Goal: Transaction & Acquisition: Subscribe to service/newsletter

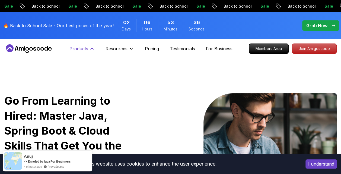
click at [83, 54] on button "Products" at bounding box center [81, 50] width 25 height 11
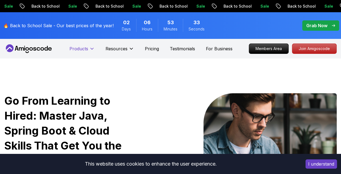
click at [87, 48] on p "Products" at bounding box center [78, 48] width 19 height 7
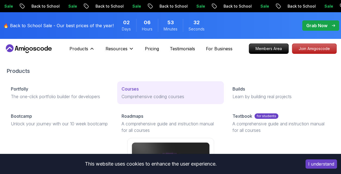
click at [131, 90] on p "Courses" at bounding box center [130, 88] width 17 height 7
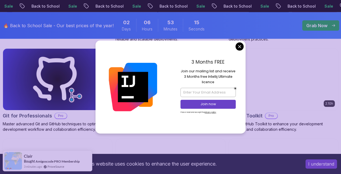
scroll to position [651, 0]
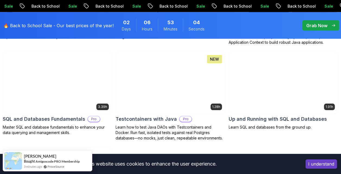
scroll to position [1546, 0]
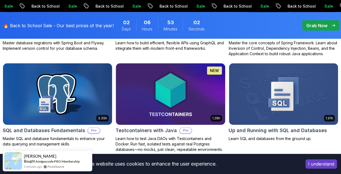
click at [36, 101] on img at bounding box center [57, 94] width 114 height 64
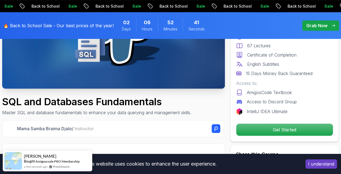
scroll to position [109, 0]
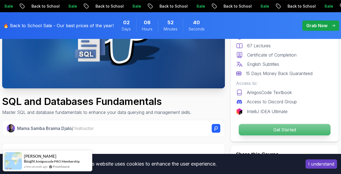
click at [251, 127] on p "Get Started" at bounding box center [285, 129] width 92 height 11
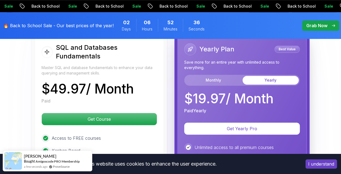
scroll to position [1179, 0]
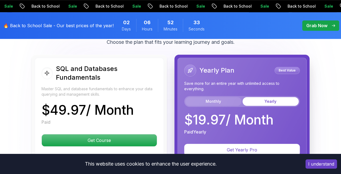
click at [216, 100] on button "Monthly" at bounding box center [213, 101] width 56 height 9
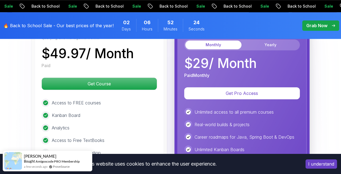
scroll to position [1234, 0]
